Goal: Task Accomplishment & Management: Manage account settings

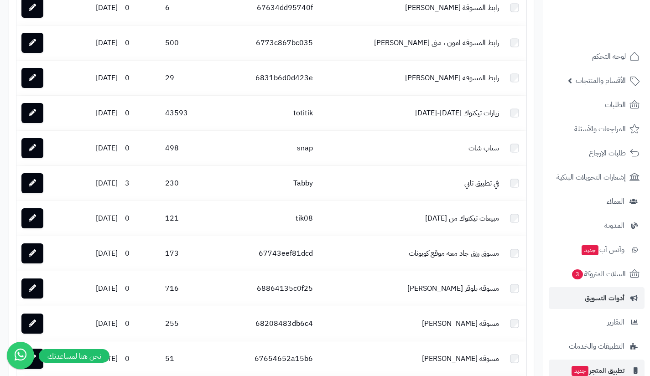
scroll to position [65, 0]
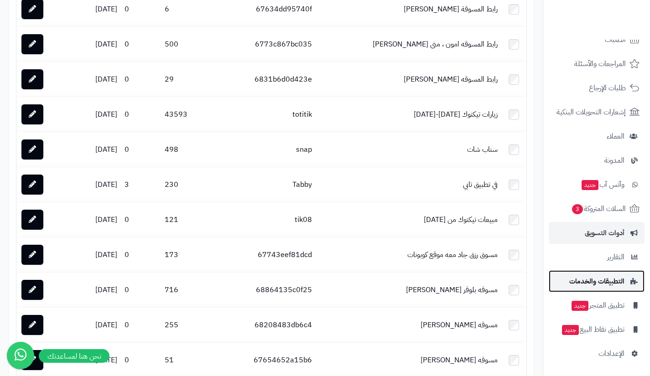
click at [596, 281] on span "التطبيقات والخدمات" at bounding box center [597, 281] width 55 height 13
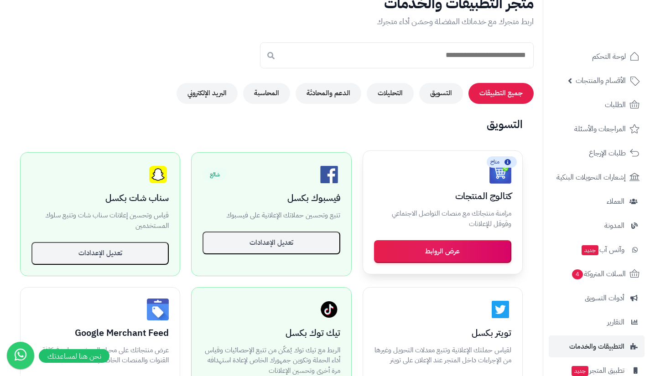
scroll to position [56, 0]
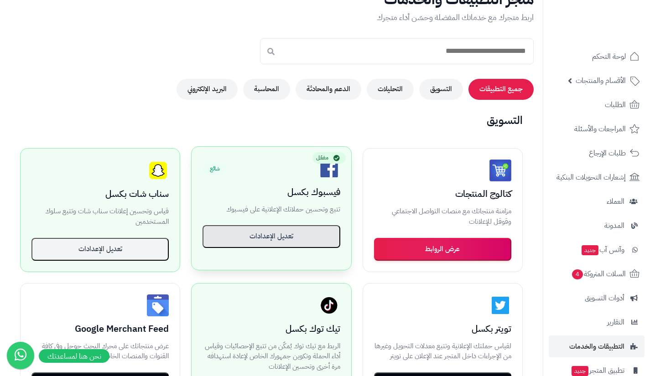
click at [298, 238] on button "تعديل الإعدادات" at bounding box center [271, 236] width 137 height 23
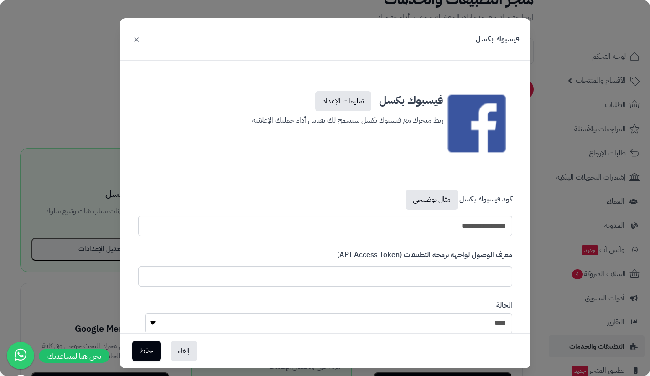
click at [88, 137] on div "**********" at bounding box center [325, 188] width 650 height 376
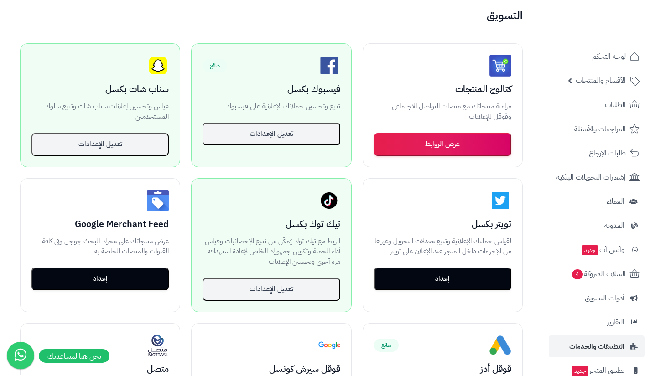
scroll to position [0, 0]
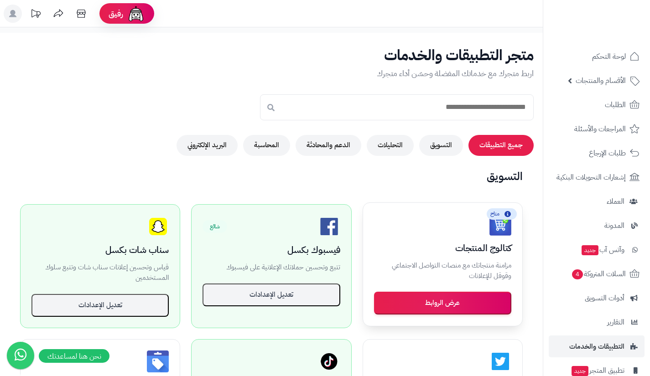
click at [449, 308] on button "عرض الروابط" at bounding box center [442, 303] width 137 height 23
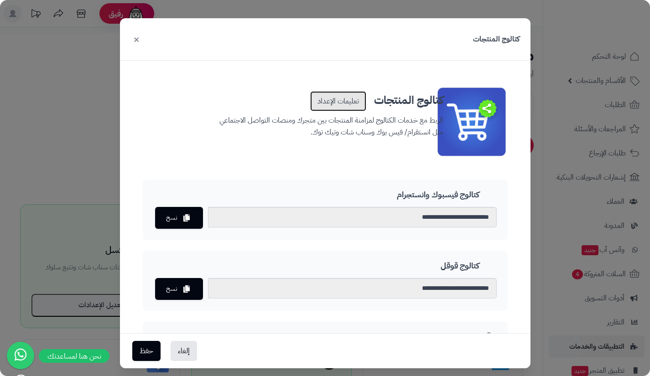
click at [338, 109] on link "تعليمات الإعداد" at bounding box center [338, 101] width 56 height 20
click at [190, 219] on icon at bounding box center [186, 217] width 6 height 7
click at [577, 37] on div "**********" at bounding box center [325, 188] width 650 height 376
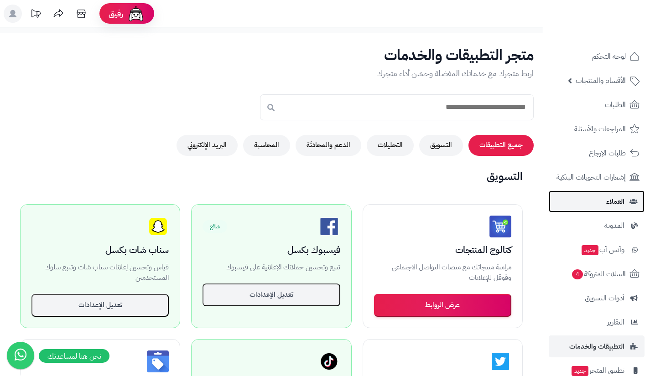
click at [606, 207] on link "العملاء" at bounding box center [597, 202] width 96 height 22
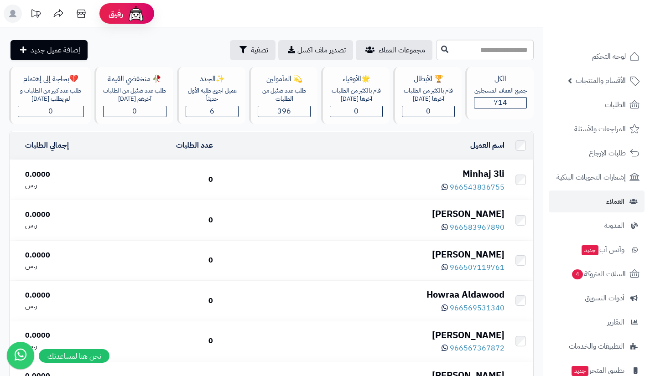
click at [464, 170] on div "Minhaj 3li" at bounding box center [362, 173] width 284 height 13
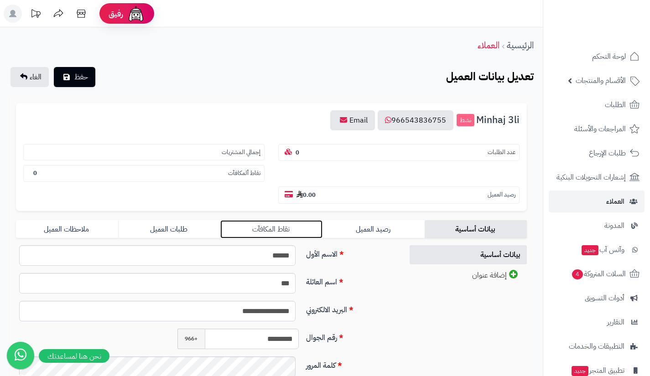
click at [299, 229] on link "نقاط المكافآت" at bounding box center [271, 229] width 102 height 18
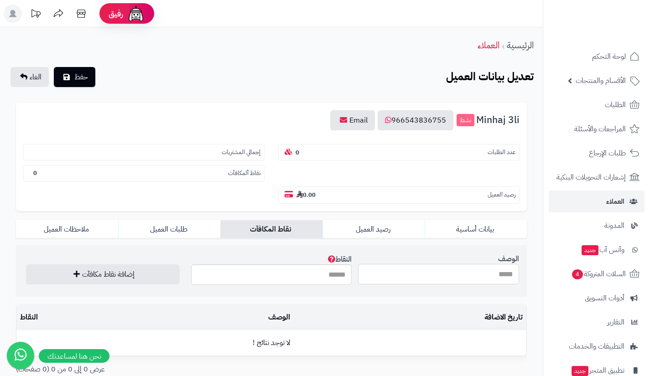
click at [370, 269] on input "الوصف" at bounding box center [438, 274] width 161 height 21
click at [370, 269] on input "*" at bounding box center [438, 274] width 161 height 21
type input "**********"
click at [336, 279] on input "النقاط" at bounding box center [271, 275] width 161 height 21
type input "**"
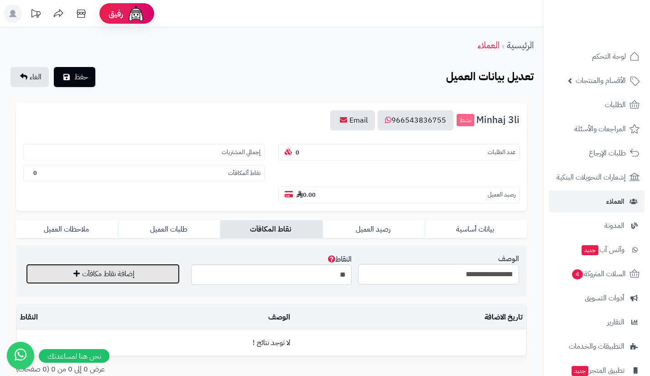
click at [166, 278] on button "إضافة نقاط مكافآت" at bounding box center [103, 274] width 154 height 20
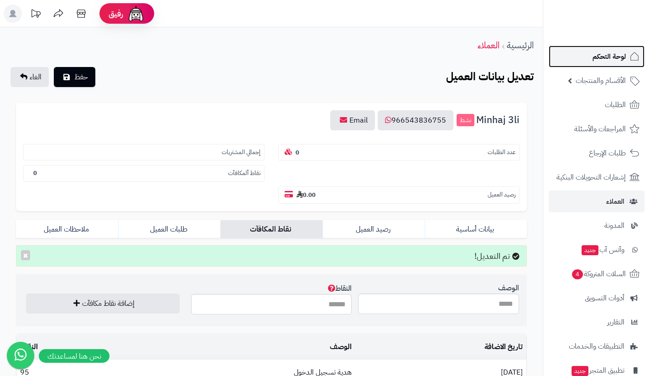
click at [608, 64] on link "لوحة التحكم" at bounding box center [597, 57] width 96 height 22
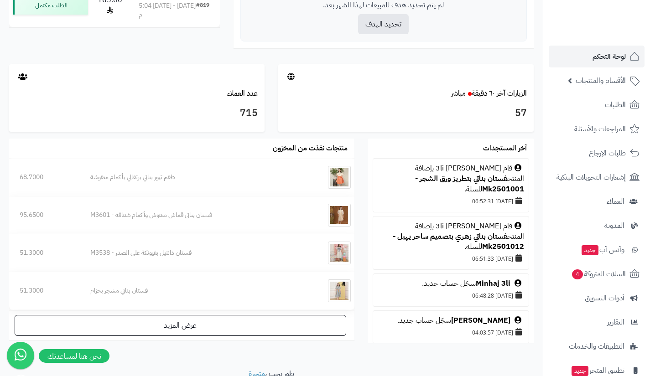
scroll to position [445, 0]
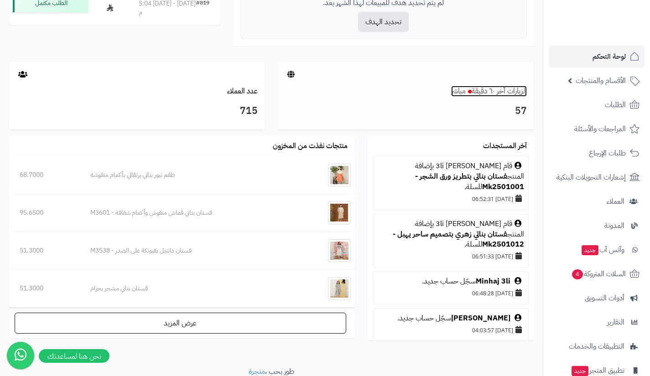
click at [507, 91] on link "الزيارات آخر ٦٠ دقيقة مباشر" at bounding box center [489, 91] width 76 height 11
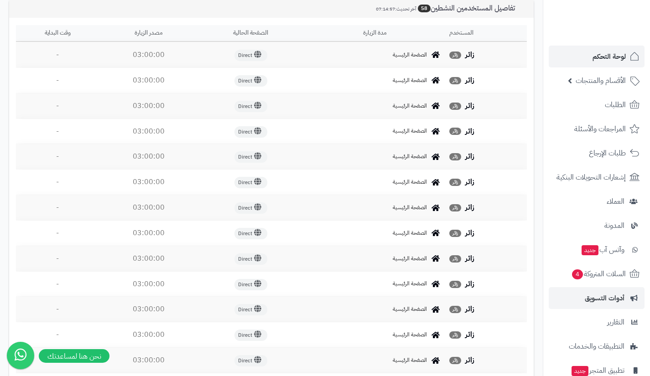
scroll to position [336, 0]
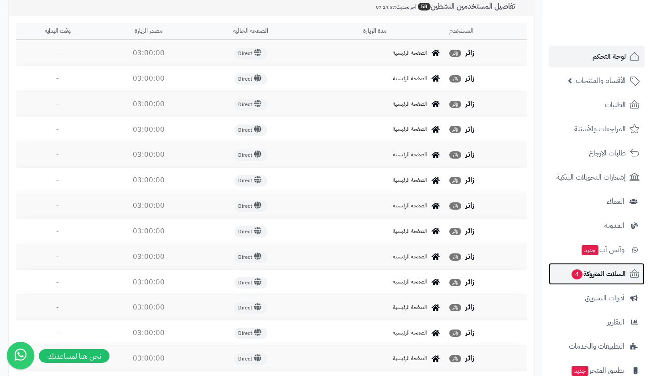
click at [601, 284] on link "السلات المتروكة 4" at bounding box center [597, 274] width 96 height 22
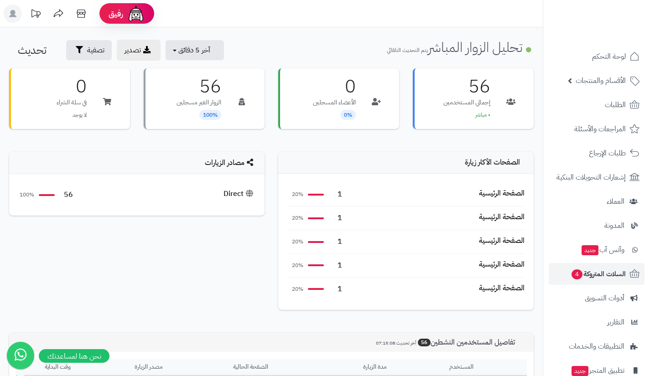
scroll to position [336, 0]
